Goal: Task Accomplishment & Management: Manage account settings

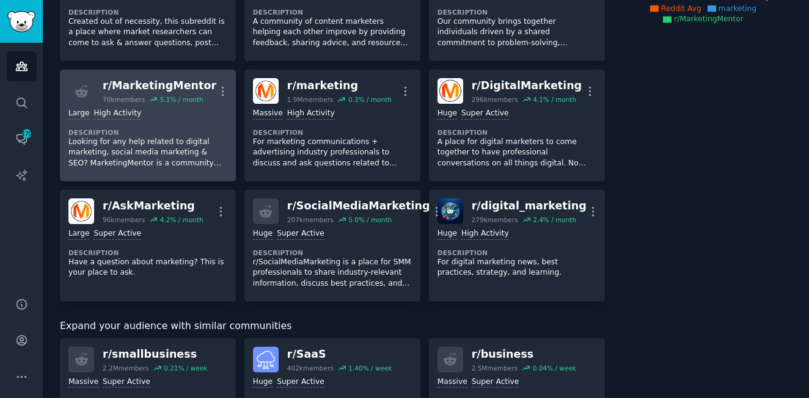
scroll to position [183, 0]
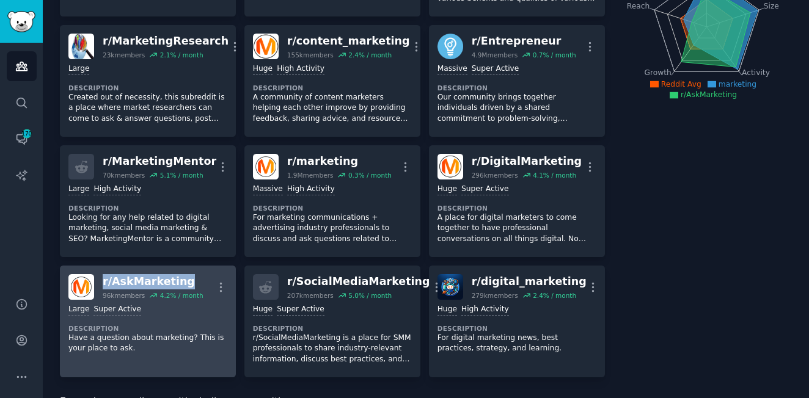
drag, startPoint x: 185, startPoint y: 279, endPoint x: 103, endPoint y: 280, distance: 82.5
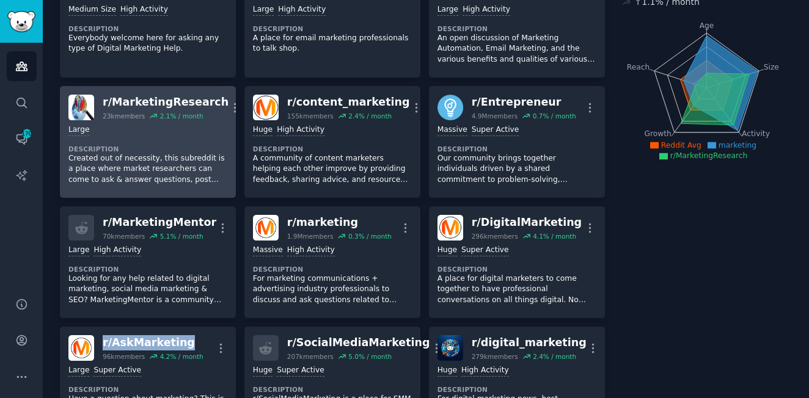
scroll to position [0, 0]
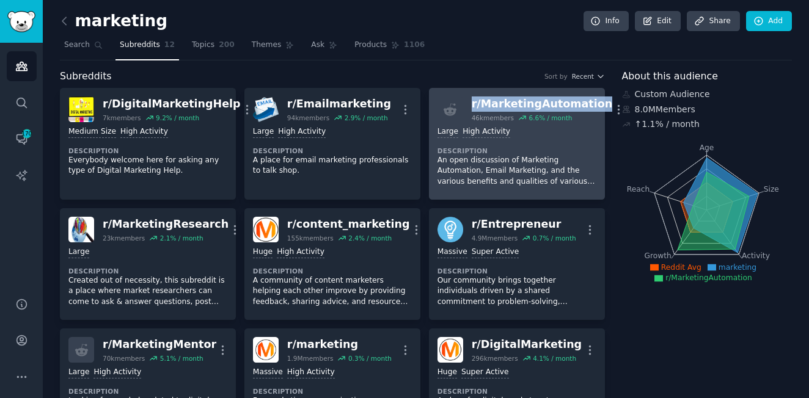
drag, startPoint x: 585, startPoint y: 100, endPoint x: 471, endPoint y: 99, distance: 114.3
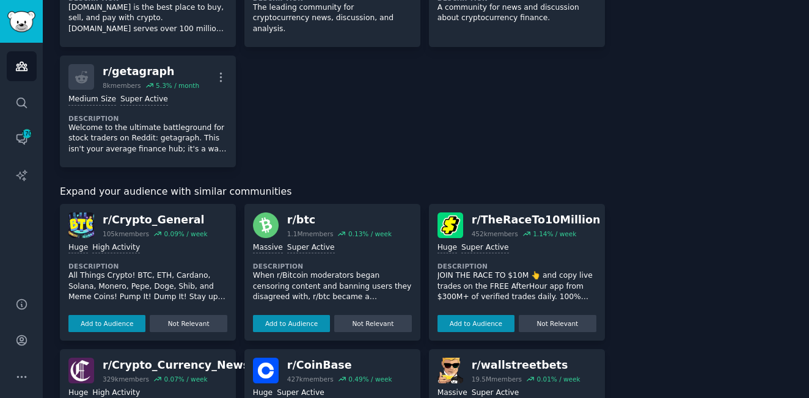
scroll to position [1075, 0]
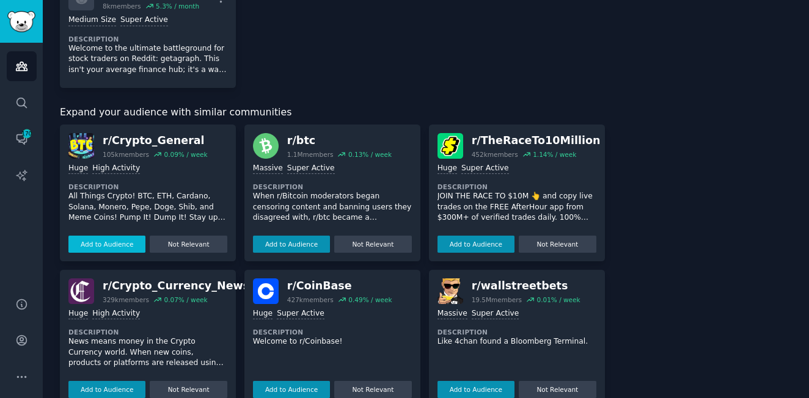
click at [100, 236] on button "Add to Audience" at bounding box center [106, 244] width 77 height 17
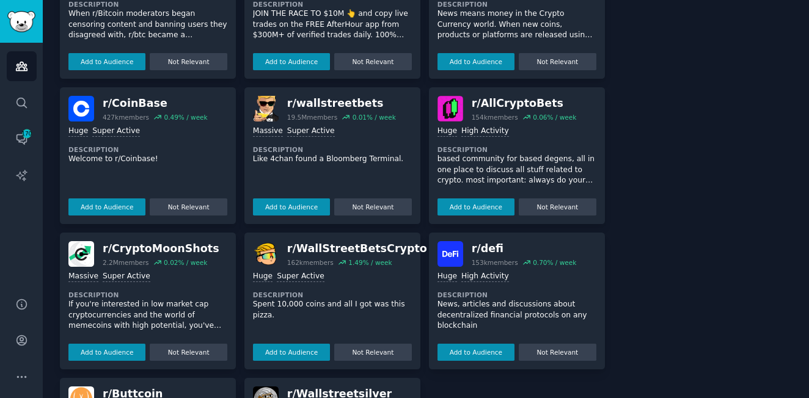
scroll to position [1258, 0]
click at [122, 198] on button "Add to Audience" at bounding box center [106, 206] width 77 height 17
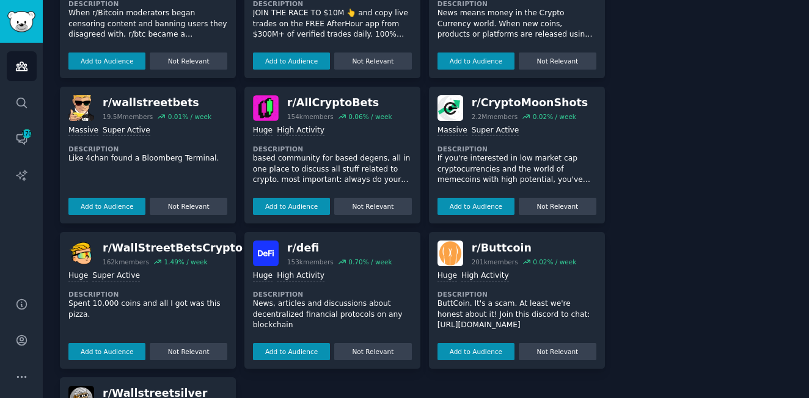
scroll to position [1269, 0]
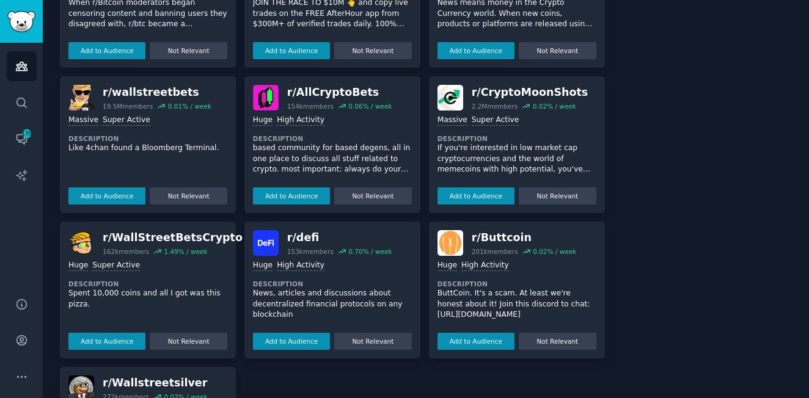
drag, startPoint x: 317, startPoint y: 54, endPoint x: 362, endPoint y: 161, distance: 115.8
click at [317, 54] on button "Add to Audience" at bounding box center [291, 50] width 77 height 17
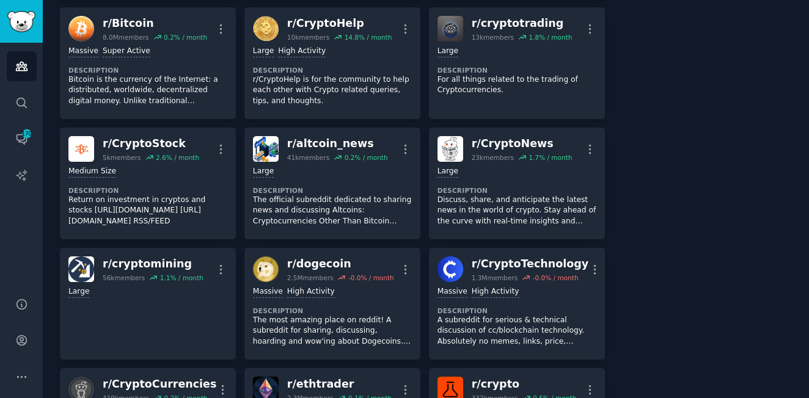
scroll to position [0, 0]
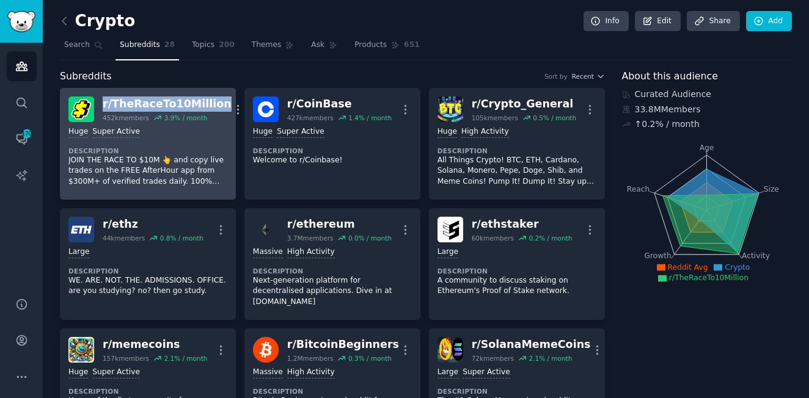
drag, startPoint x: 208, startPoint y: 101, endPoint x: 101, endPoint y: 104, distance: 107.0
copy div "r/ TheRaceTo10Million"
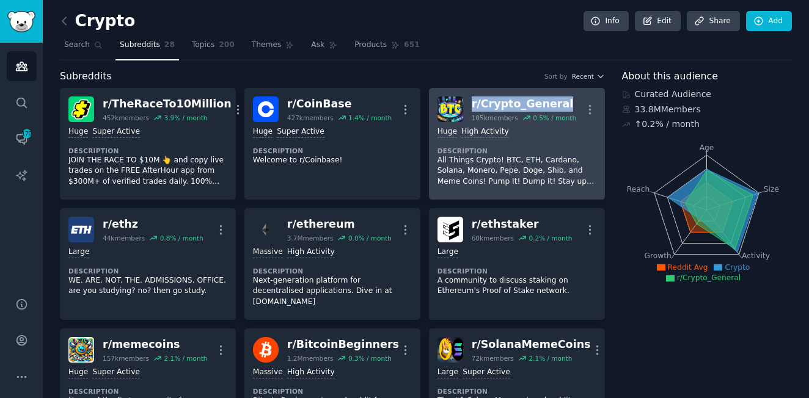
drag, startPoint x: 556, startPoint y: 104, endPoint x: 467, endPoint y: 102, distance: 88.6
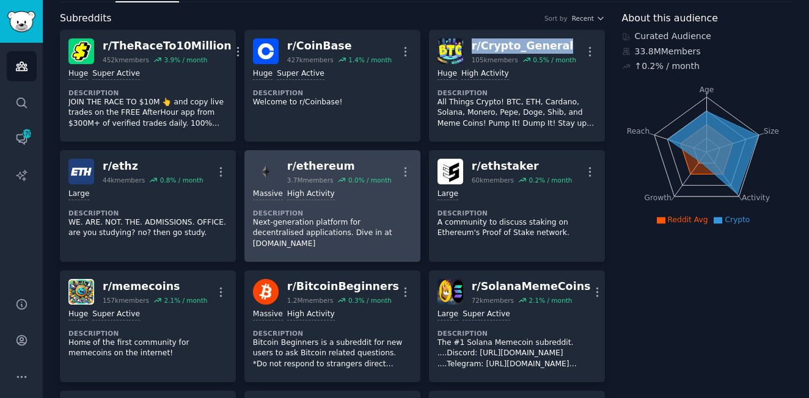
scroll to position [61, 0]
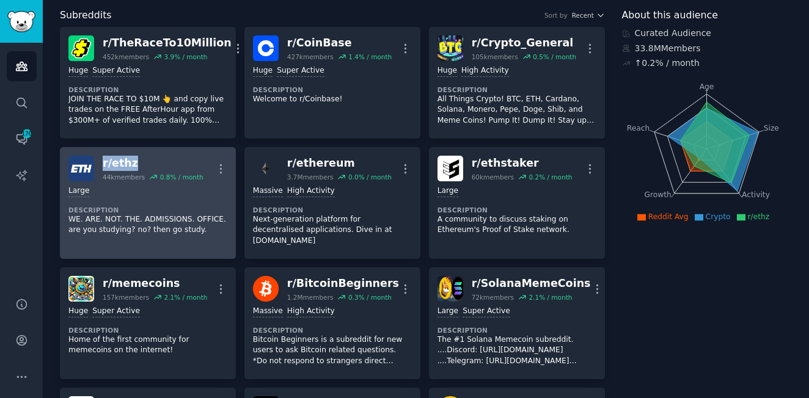
drag, startPoint x: 139, startPoint y: 159, endPoint x: 102, endPoint y: 161, distance: 36.7
copy div "r/ ethz"
